Goal: Navigation & Orientation: Find specific page/section

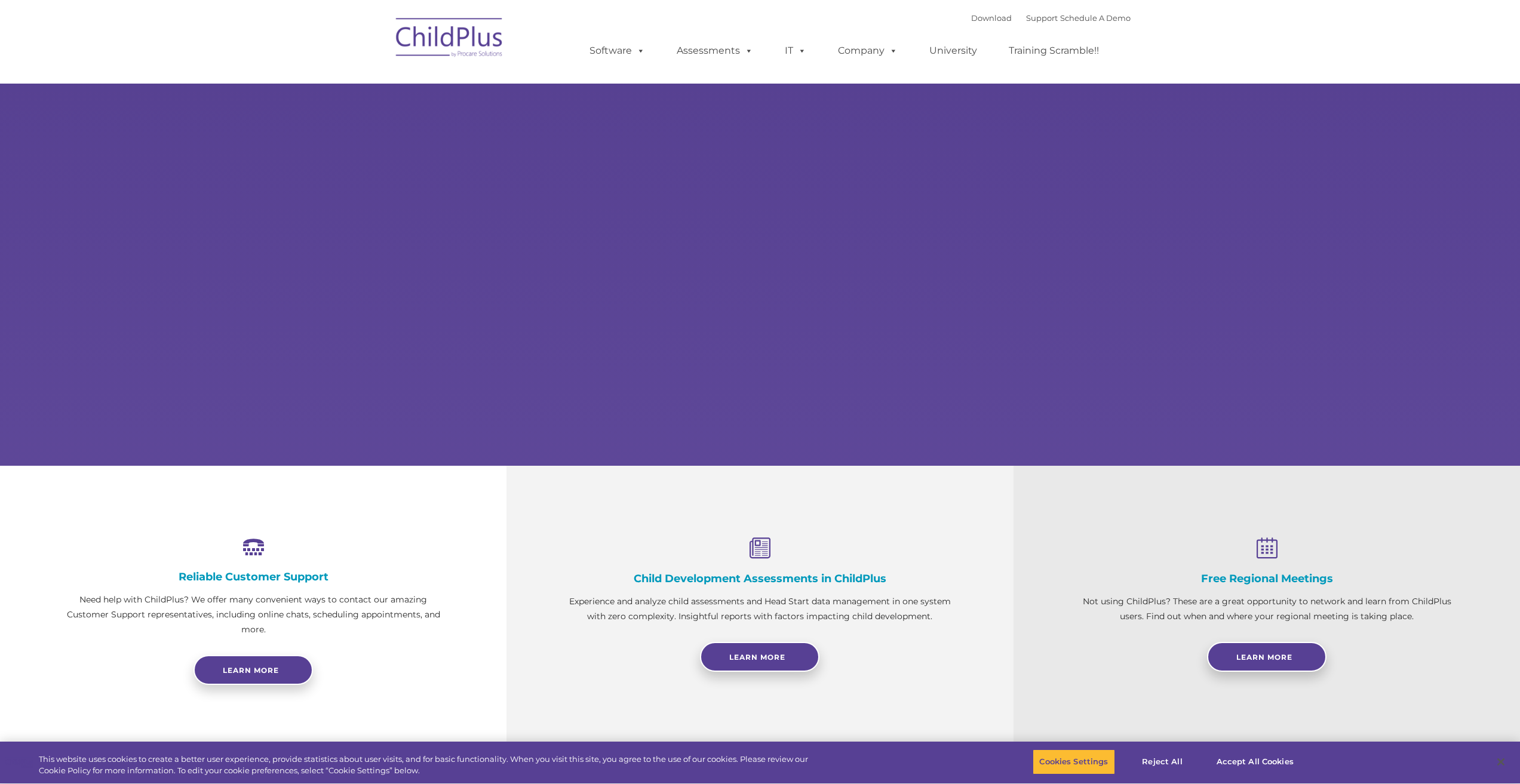
select select "MEDIUM"
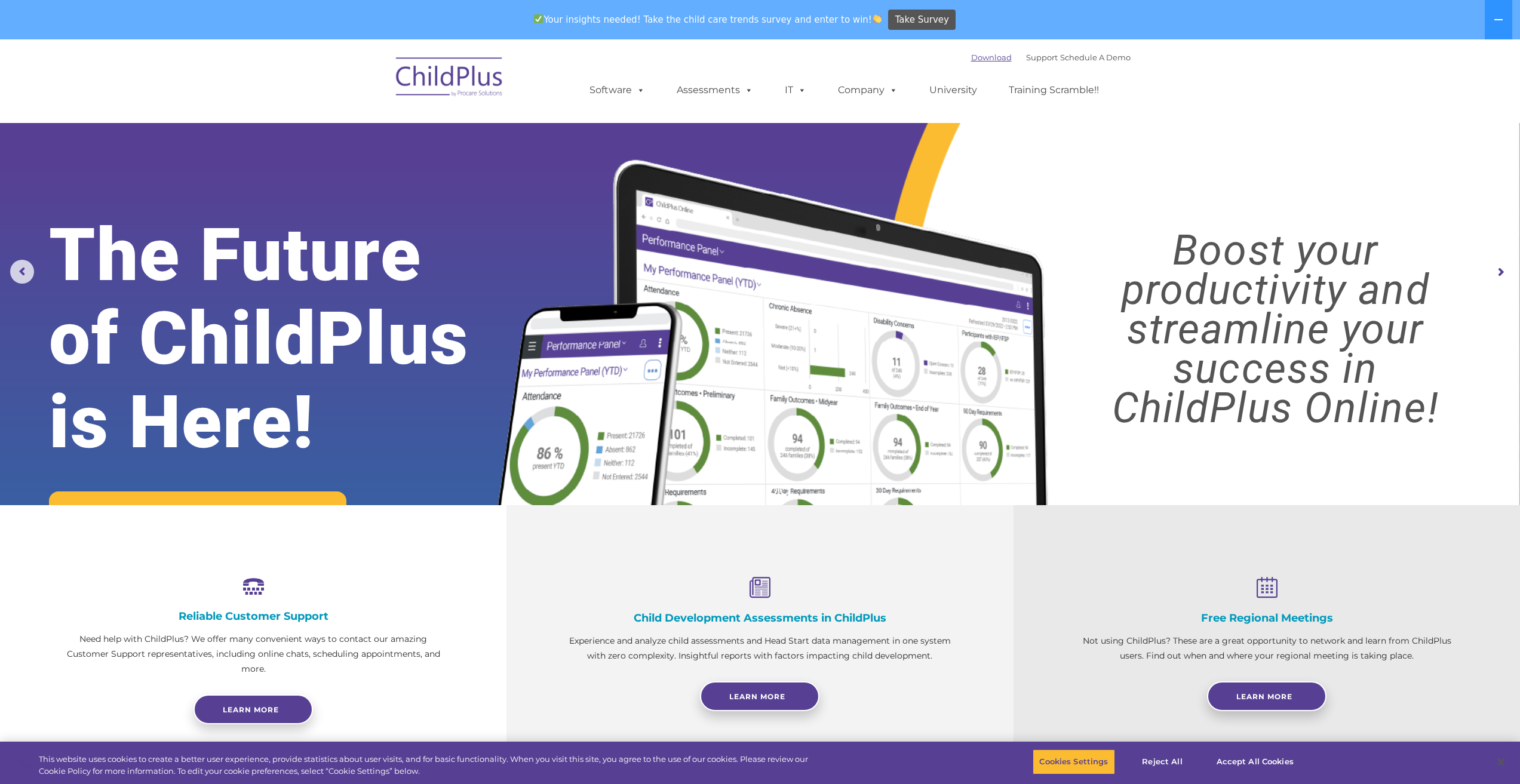
click at [984, 59] on link "Download" at bounding box center [991, 58] width 40 height 10
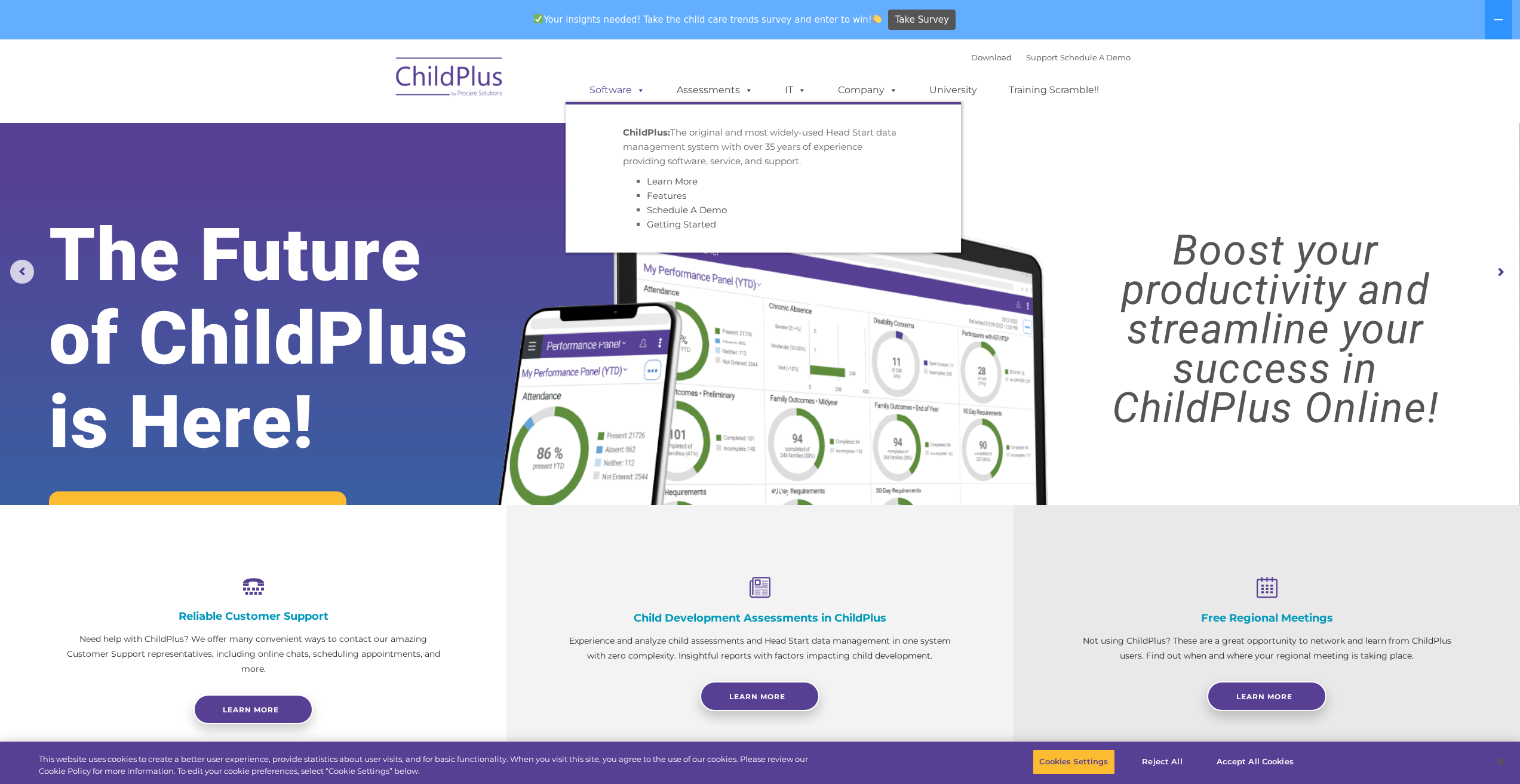
click at [629, 89] on link "Software" at bounding box center [617, 89] width 80 height 24
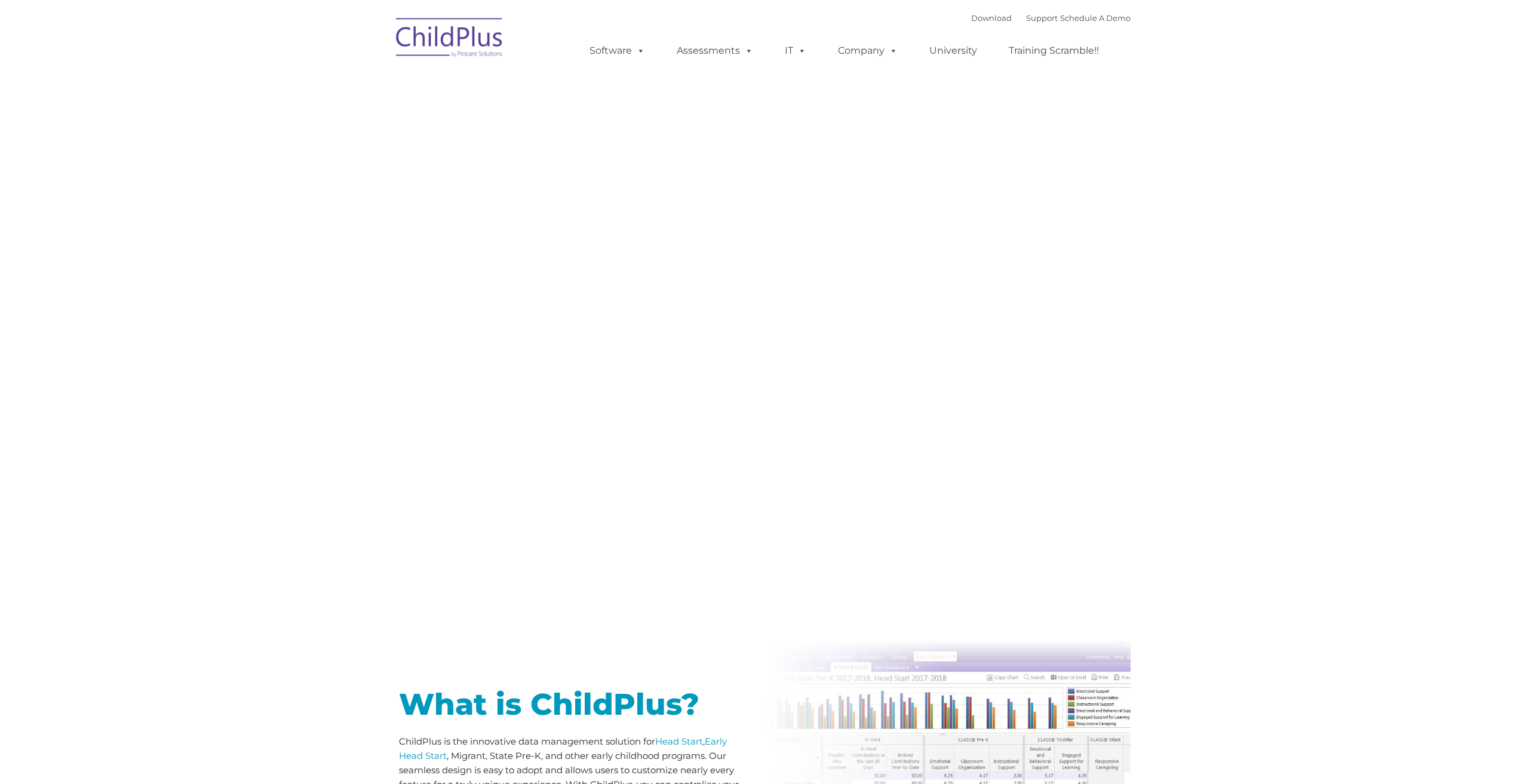
type input ""
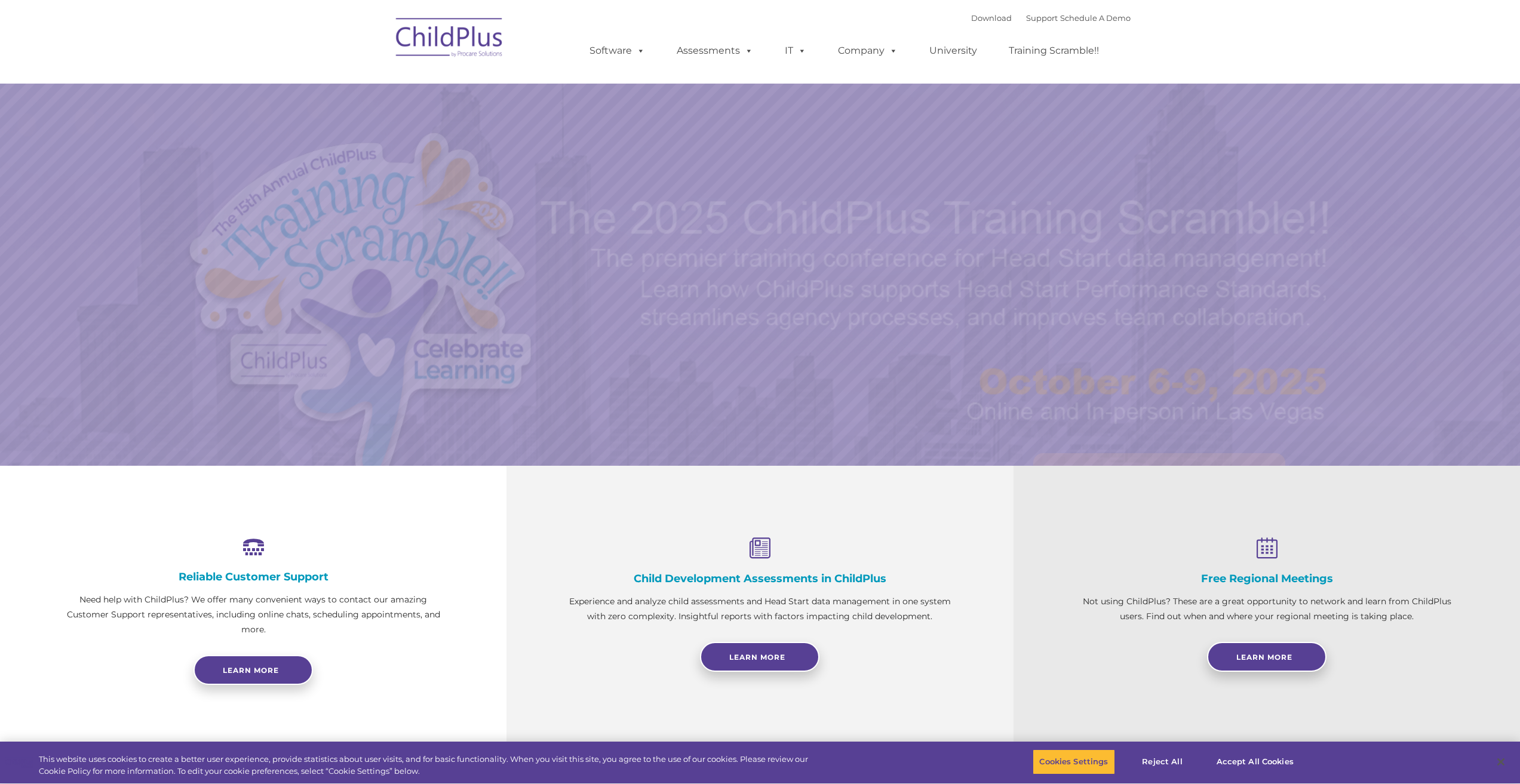
select select "MEDIUM"
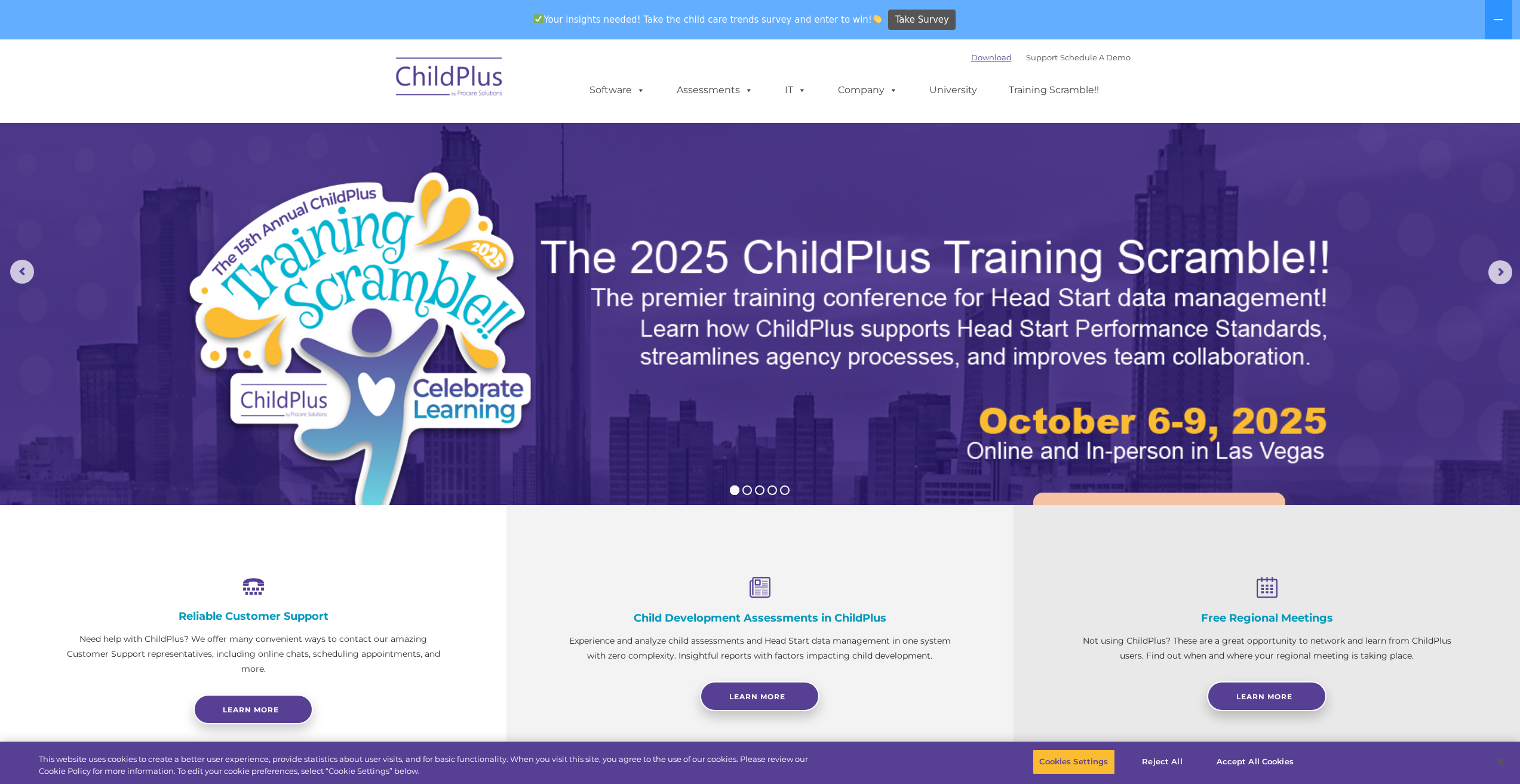
click at [975, 55] on link "Download" at bounding box center [991, 58] width 40 height 10
